Goal: Task Accomplishment & Management: Use online tool/utility

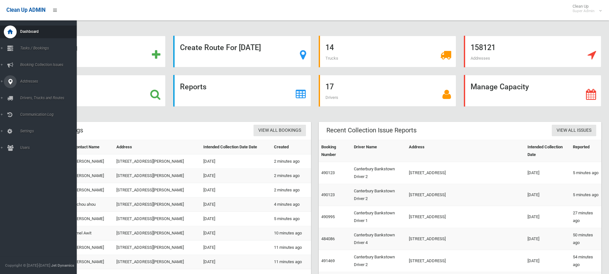
click at [9, 82] on icon at bounding box center [10, 81] width 6 height 13
click at [27, 91] on span "All Addresses" at bounding box center [47, 92] width 58 height 4
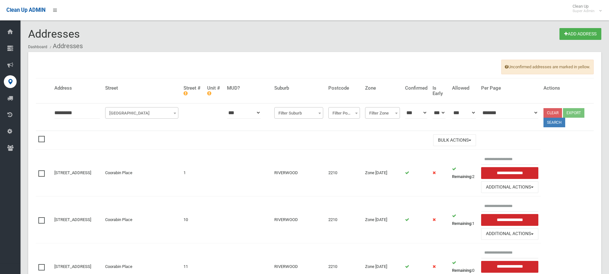
type input "*********"
click button at bounding box center [0, 0] width 0 height 0
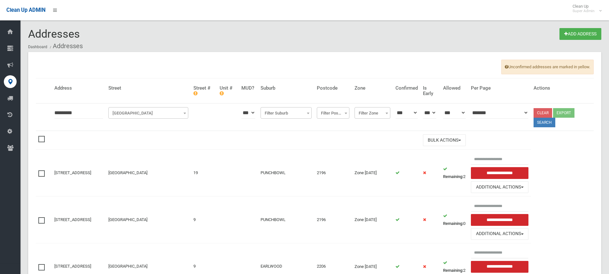
scroll to position [32, 0]
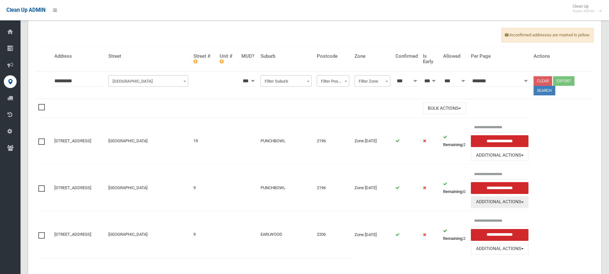
click at [503, 202] on button "Additional Actions" at bounding box center [499, 202] width 57 height 12
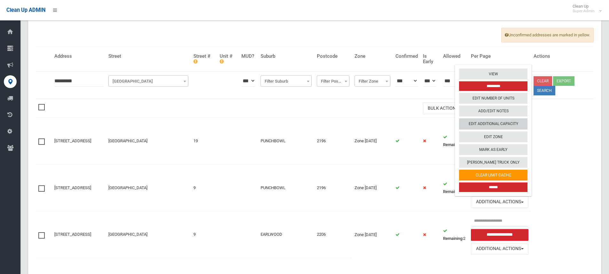
click at [502, 124] on link "Edit Additional Capacity" at bounding box center [493, 124] width 68 height 11
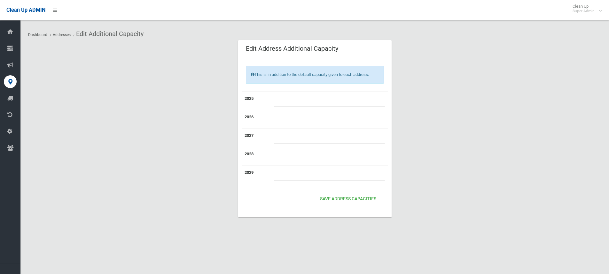
click at [287, 97] on input "number" at bounding box center [328, 101] width 111 height 12
type input "*"
click at [341, 198] on button "Save Address capacities" at bounding box center [347, 200] width 61 height 12
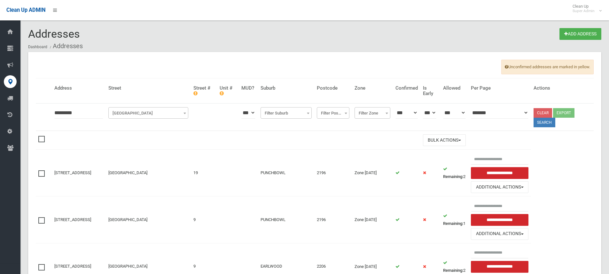
scroll to position [32, 0]
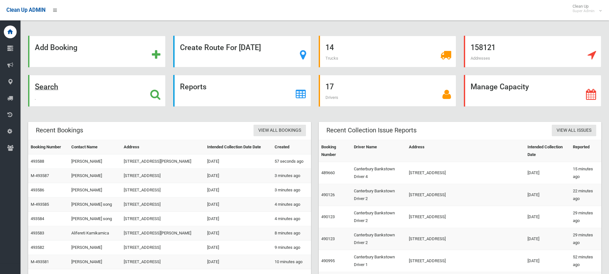
click at [151, 96] on icon at bounding box center [155, 94] width 10 height 11
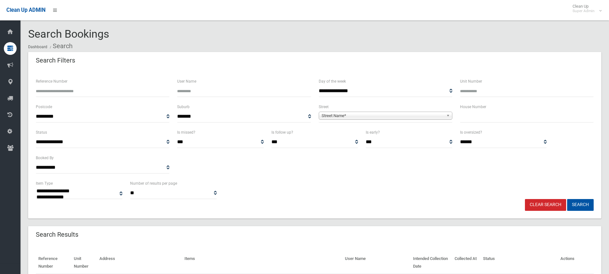
select select
type input "**"
click at [409, 114] on span "Street Name*" at bounding box center [382, 116] width 122 height 8
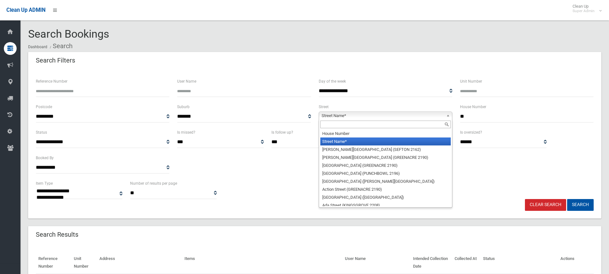
click at [360, 126] on input "text" at bounding box center [385, 125] width 130 height 8
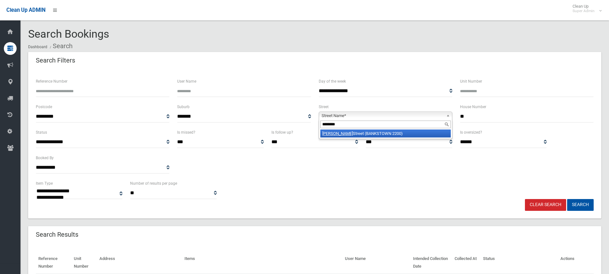
type input "********"
click at [383, 133] on li "Marshall Street (BANKSTOWN 2200)" at bounding box center [385, 134] width 130 height 8
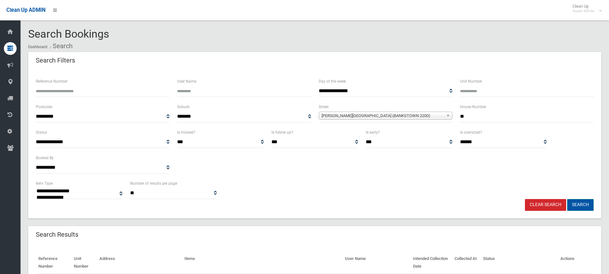
click at [579, 204] on button "Search" at bounding box center [580, 205] width 27 height 12
select select
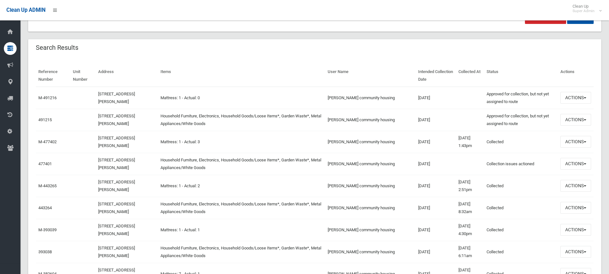
scroll to position [192, 0]
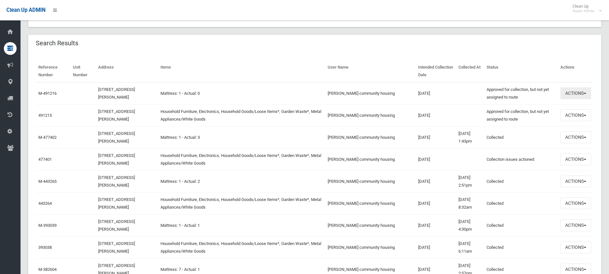
click at [579, 96] on button "Actions" at bounding box center [575, 94] width 31 height 12
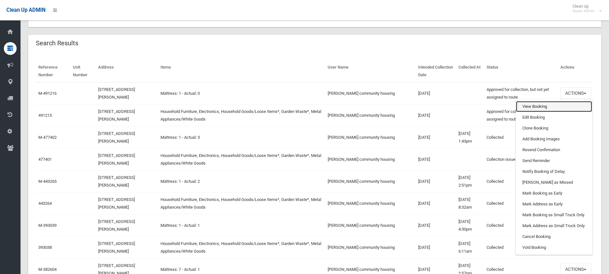
click at [537, 108] on link "View Booking" at bounding box center [554, 106] width 76 height 11
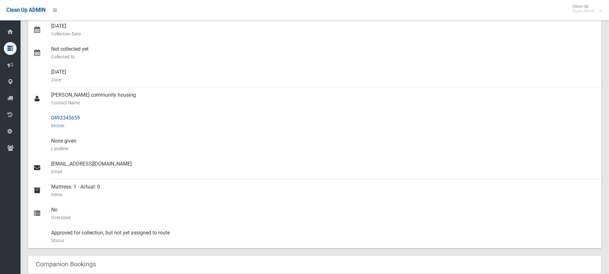
scroll to position [160, 0]
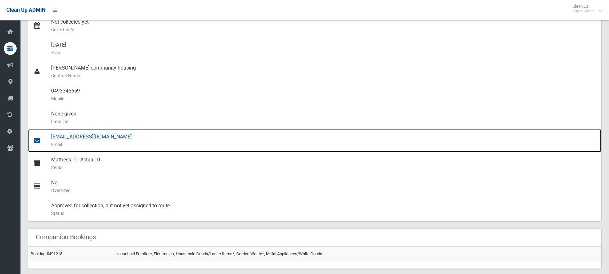
click at [86, 139] on div "[EMAIL_ADDRESS][DOMAIN_NAME] Email" at bounding box center [323, 140] width 545 height 23
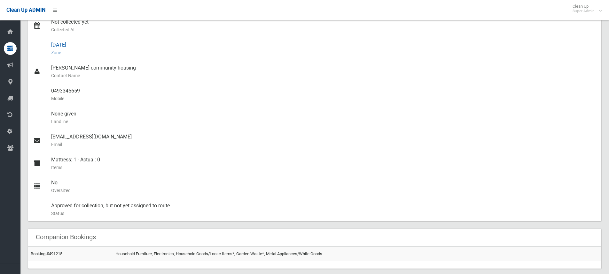
scroll to position [0, 0]
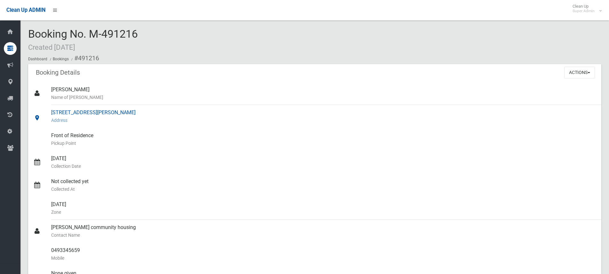
drag, startPoint x: 51, startPoint y: 111, endPoint x: 125, endPoint y: 111, distance: 73.8
click at [125, 111] on div "42 Marshall Street, BANKSTOWN NSW 2200 Address" at bounding box center [323, 116] width 545 height 23
copy div "42 Marshall Street, BANKSTOWN"
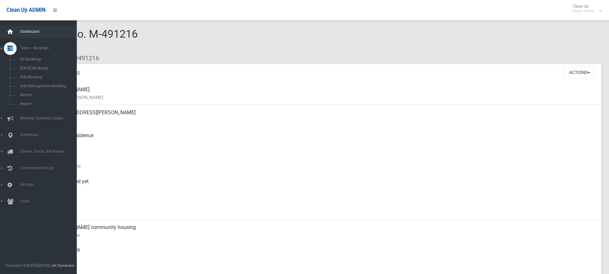
click at [13, 32] on icon at bounding box center [10, 32] width 7 height 13
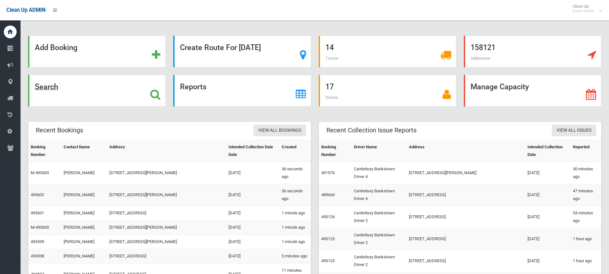
click at [152, 95] on icon at bounding box center [155, 94] width 10 height 11
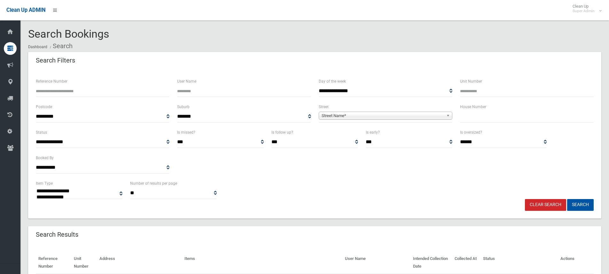
select select
click at [469, 115] on input "text" at bounding box center [527, 117] width 134 height 12
type input "**"
click at [392, 115] on span "Street Name*" at bounding box center [382, 116] width 122 height 8
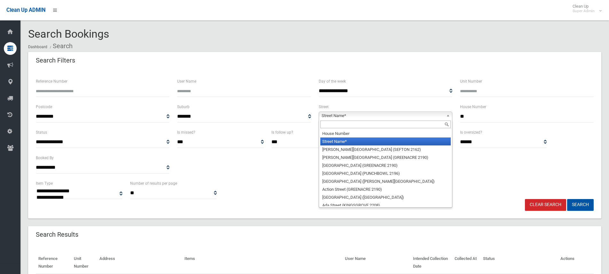
click at [362, 126] on input "text" at bounding box center [385, 125] width 130 height 8
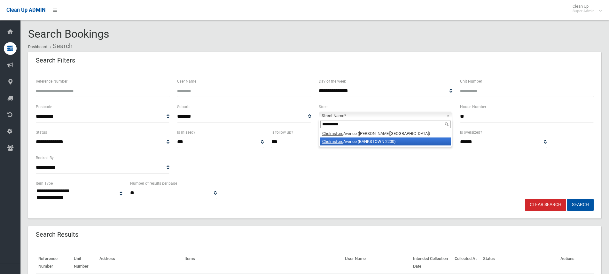
type input "**********"
click at [380, 139] on li "Chelmsford Avenue (BANKSTOWN 2200)" at bounding box center [385, 142] width 130 height 8
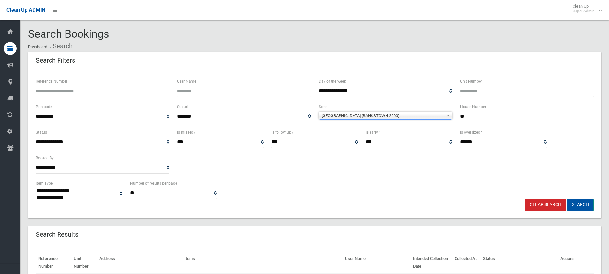
click at [581, 207] on button "Search" at bounding box center [580, 205] width 27 height 12
select select
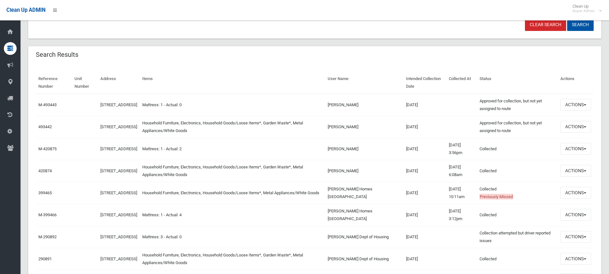
scroll to position [192, 0]
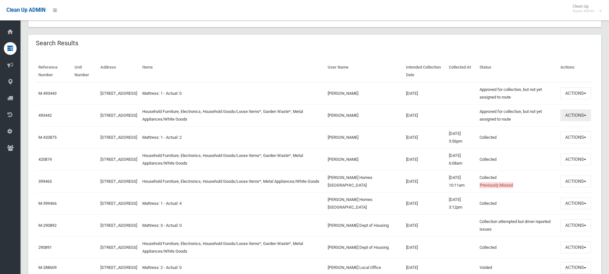
click at [568, 114] on button "Actions" at bounding box center [575, 116] width 31 height 12
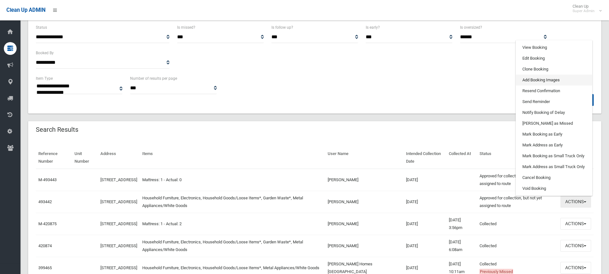
scroll to position [96, 0]
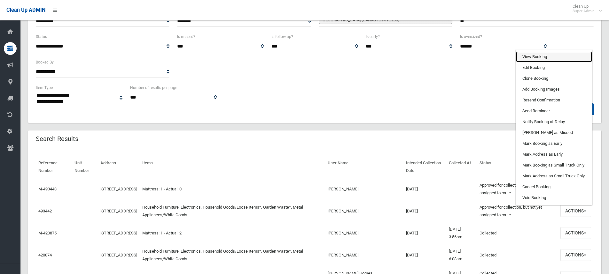
click at [529, 58] on link "View Booking" at bounding box center [554, 56] width 76 height 11
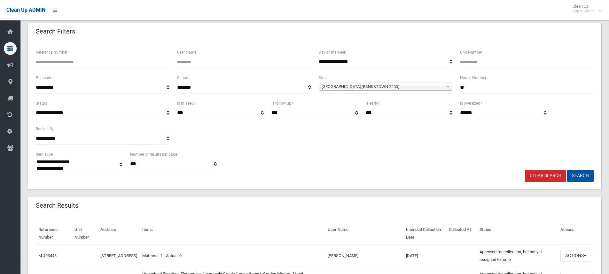
scroll to position [0, 0]
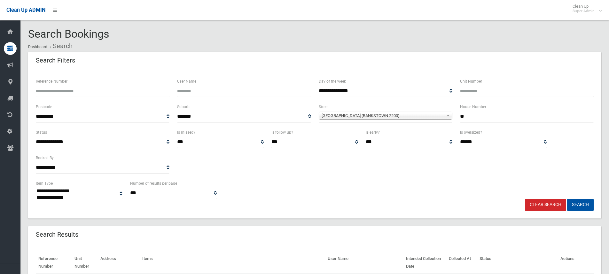
click at [332, 177] on div "**********" at bounding box center [314, 154] width 565 height 51
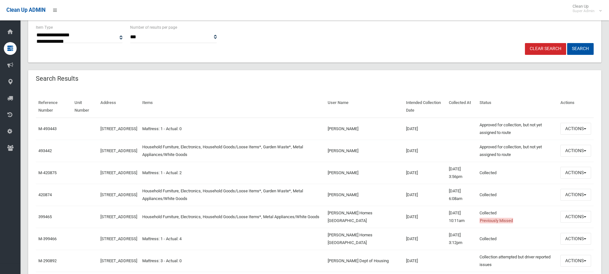
scroll to position [160, 0]
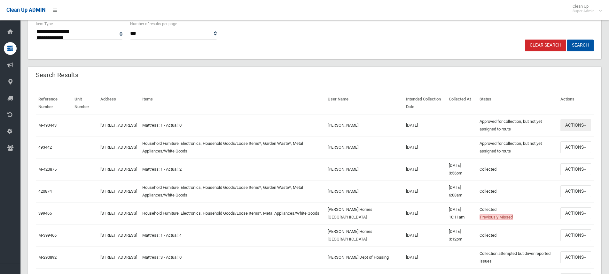
click at [563, 125] on button "Actions" at bounding box center [575, 125] width 31 height 12
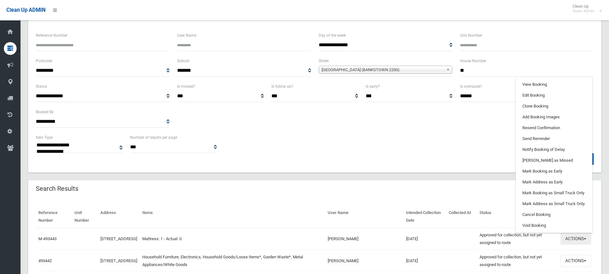
scroll to position [32, 0]
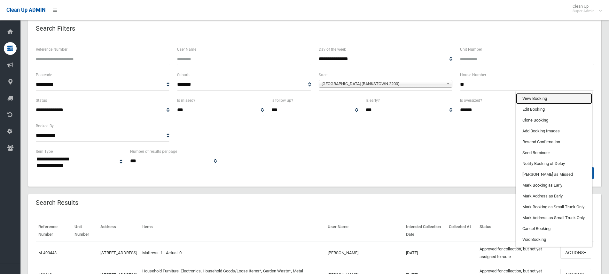
click at [531, 97] on link "View Booking" at bounding box center [554, 98] width 76 height 11
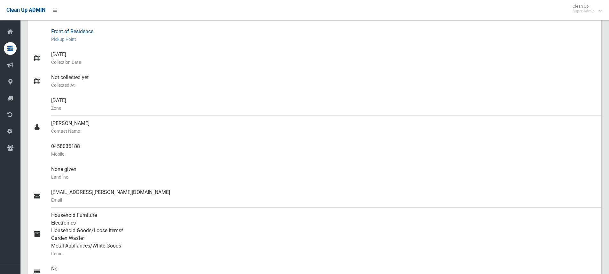
scroll to position [128, 0]
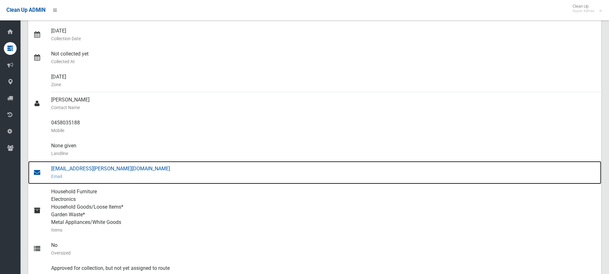
click at [90, 169] on div "[EMAIL_ADDRESS][PERSON_NAME][DOMAIN_NAME] Email" at bounding box center [323, 172] width 545 height 23
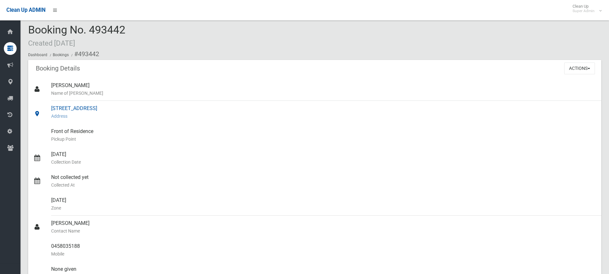
scroll to position [0, 0]
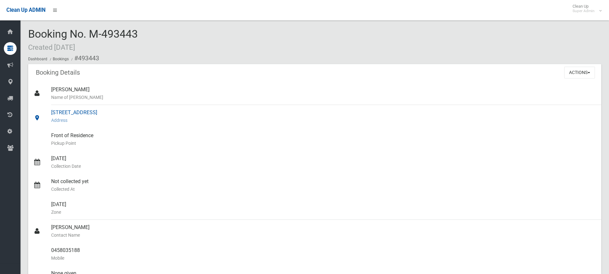
click at [52, 111] on div "[STREET_ADDRESS] Address" at bounding box center [323, 116] width 545 height 23
click at [50, 112] on div at bounding box center [42, 116] width 18 height 23
drag, startPoint x: 50, startPoint y: 112, endPoint x: 135, endPoint y: 112, distance: 84.7
click at [135, 112] on link "[STREET_ADDRESS] Address" at bounding box center [314, 116] width 573 height 23
copy link "[STREET_ADDRESS]"
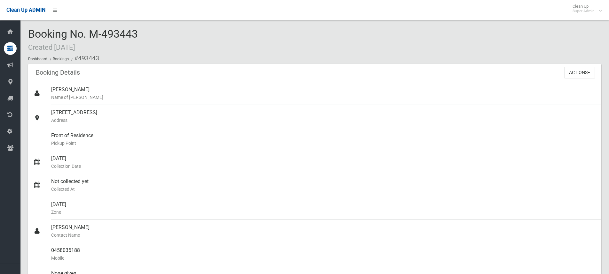
click at [40, 37] on span "Booking No. M-493443 Created [DATE]" at bounding box center [83, 39] width 110 height 25
